Goal: Entertainment & Leisure: Consume media (video, audio)

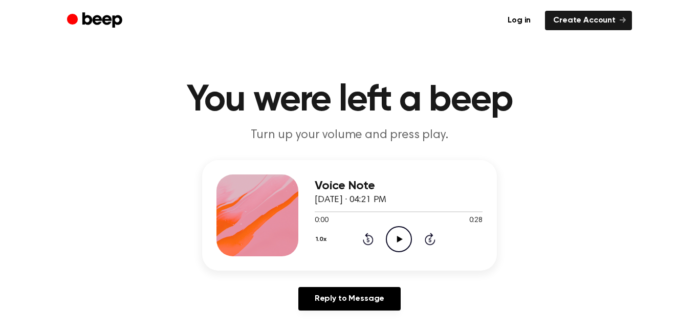
click at [399, 240] on icon at bounding box center [400, 239] width 6 height 7
click at [401, 229] on icon "Play Audio" at bounding box center [399, 239] width 26 height 26
click at [397, 240] on icon at bounding box center [400, 239] width 6 height 7
